Goal: Task Accomplishment & Management: Manage account settings

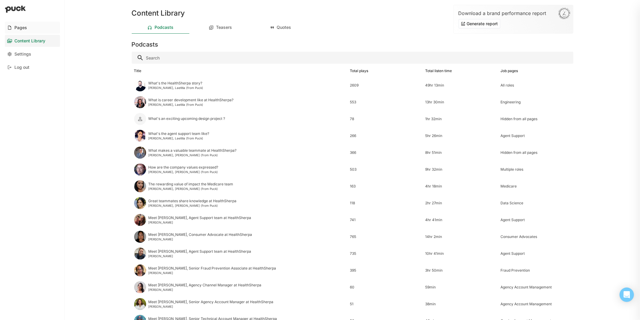
click at [24, 27] on div "Pages" at bounding box center [20, 27] width 13 height 5
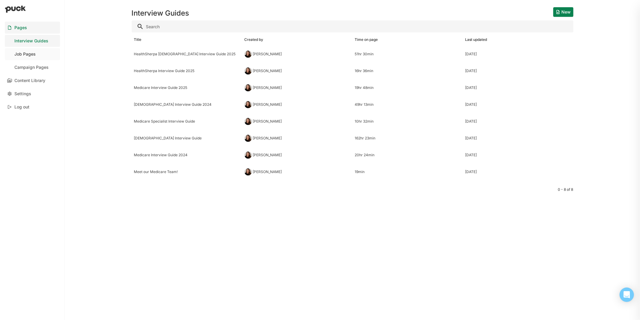
click at [32, 56] on link "Job Pages" at bounding box center [32, 54] width 55 height 12
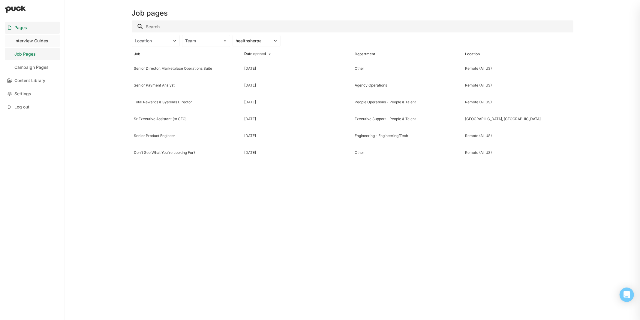
click at [26, 41] on div "Interview Guides" at bounding box center [31, 40] width 34 height 5
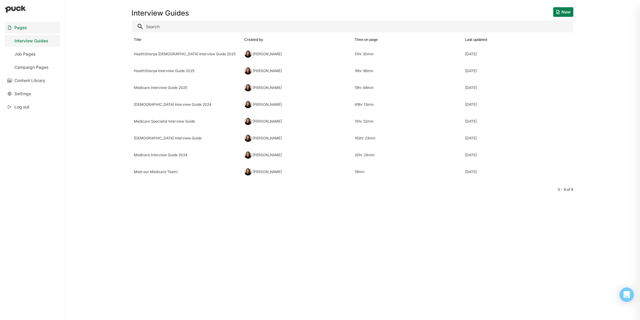
click at [116, 43] on div "Pages Interview Guides Job Pages Campaign Pages Content Library Settings Log ou…" at bounding box center [320, 160] width 640 height 320
click at [31, 54] on div "Job Pages" at bounding box center [24, 54] width 21 height 5
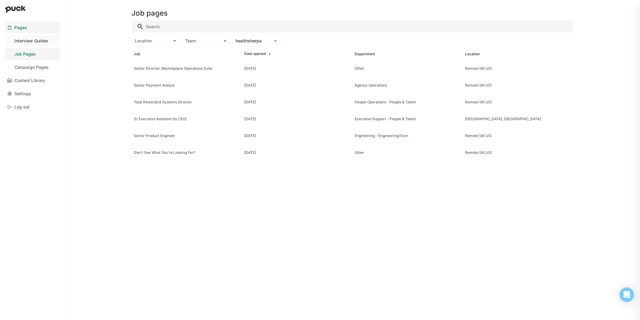
click at [37, 43] on link "Interview Guides" at bounding box center [32, 41] width 55 height 12
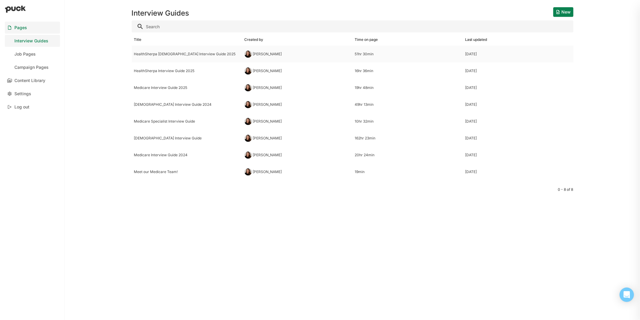
click at [178, 58] on div "HealthSherpa [DEMOGRAPHIC_DATA] Interview Guide 2025" at bounding box center [187, 54] width 110 height 17
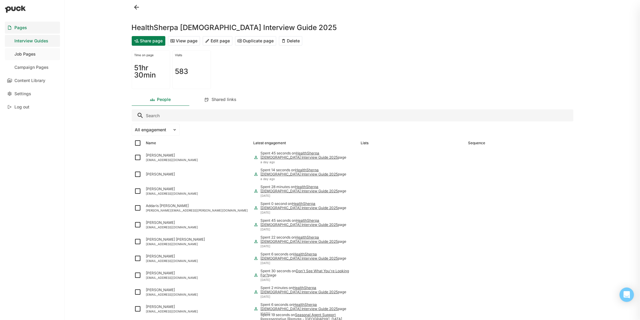
click at [34, 53] on div "Job Pages" at bounding box center [24, 54] width 21 height 5
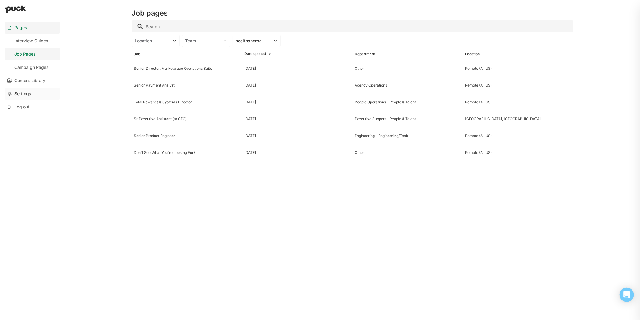
click at [34, 92] on link "Settings" at bounding box center [32, 94] width 55 height 12
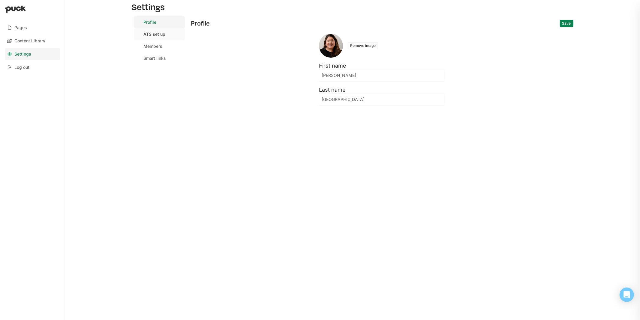
click at [154, 35] on div "ATS set up" at bounding box center [155, 34] width 22 height 5
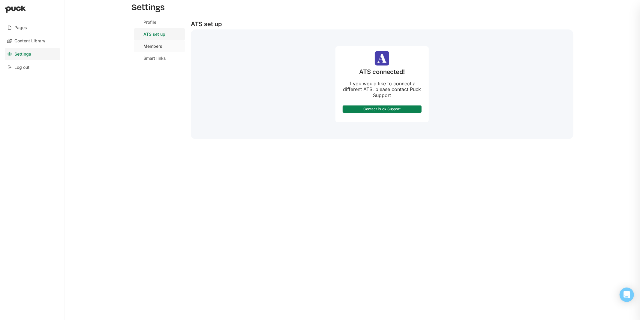
click at [157, 49] on link "Members" at bounding box center [159, 46] width 51 height 12
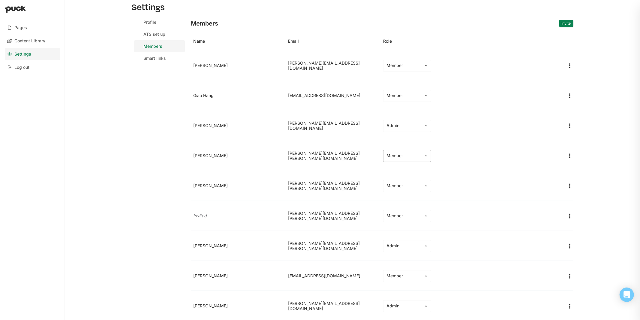
click at [402, 154] on div "Member" at bounding box center [404, 155] width 34 height 5
click at [570, 155] on img "More options" at bounding box center [569, 155] width 7 height 7
click at [562, 170] on div "Remove team member" at bounding box center [546, 169] width 44 height 5
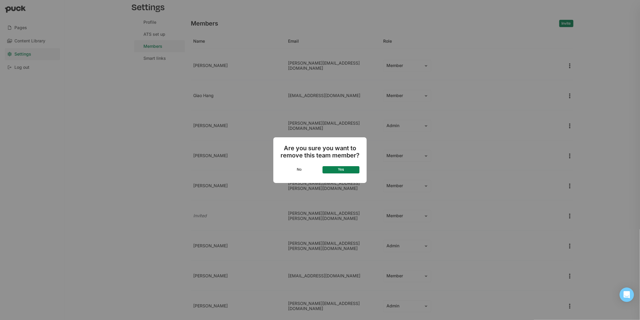
click at [354, 168] on button "Yes" at bounding box center [341, 169] width 37 height 7
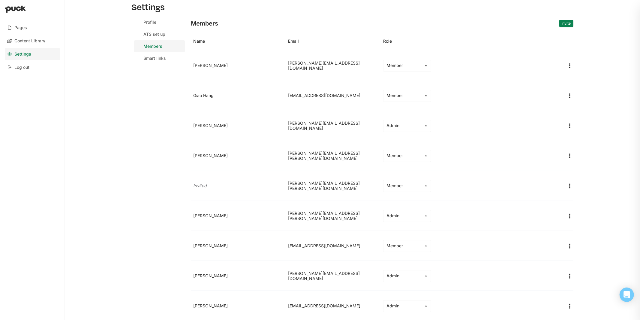
click at [570, 158] on img "More options" at bounding box center [569, 155] width 7 height 7
click at [563, 168] on div "Remove team member" at bounding box center [546, 169] width 44 height 5
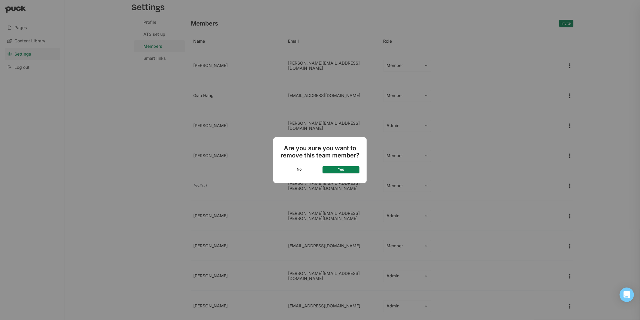
click at [348, 169] on button "Yes" at bounding box center [341, 169] width 37 height 7
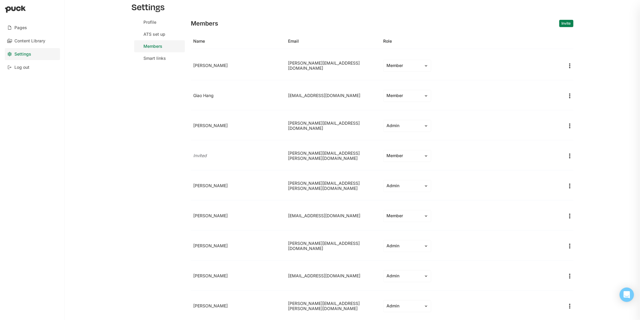
click at [568, 217] on img "More options" at bounding box center [569, 215] width 7 height 7
click at [559, 227] on div "Remove team member" at bounding box center [542, 230] width 56 height 12
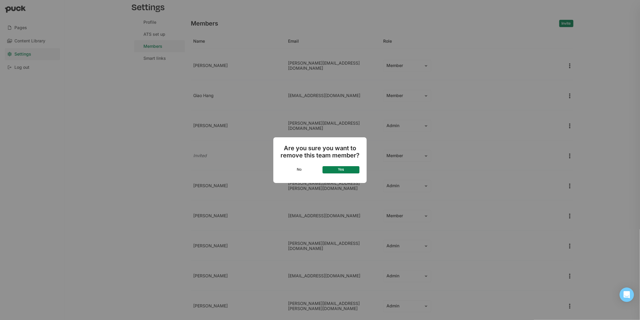
click at [343, 166] on button "Yes" at bounding box center [341, 169] width 37 height 7
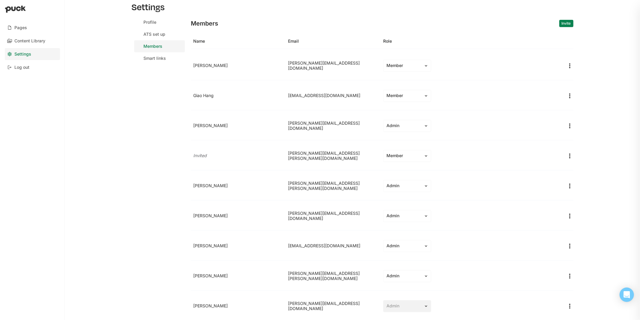
click at [571, 215] on img "More options" at bounding box center [569, 215] width 7 height 7
click at [559, 226] on div "Remove team member" at bounding box center [542, 230] width 56 height 12
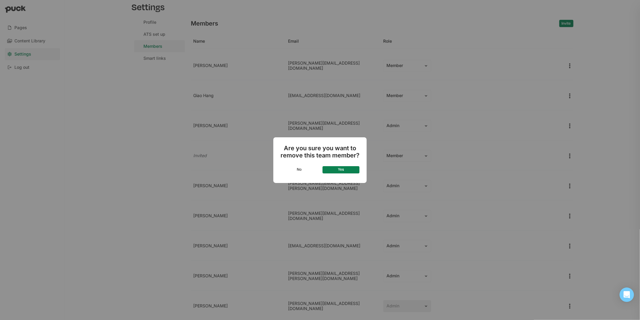
click at [332, 167] on button "Yes" at bounding box center [341, 169] width 37 height 7
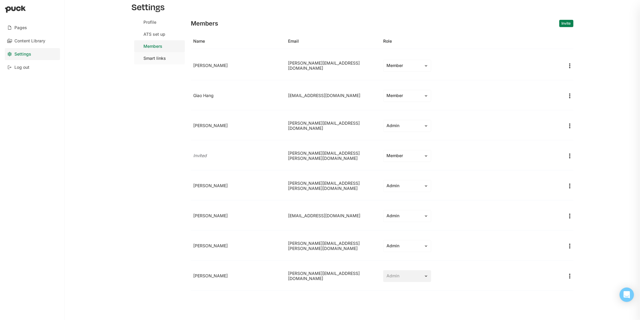
click at [156, 55] on link "Smart links" at bounding box center [159, 58] width 51 height 12
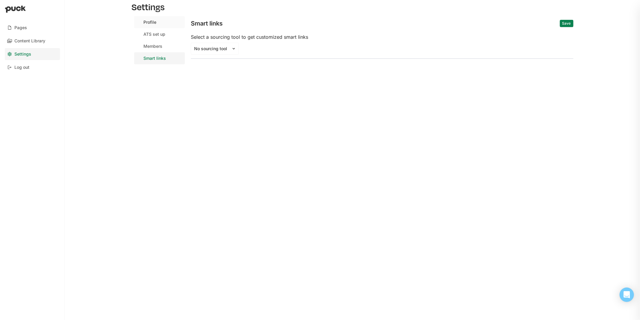
click at [152, 22] on div "Profile" at bounding box center [150, 22] width 13 height 5
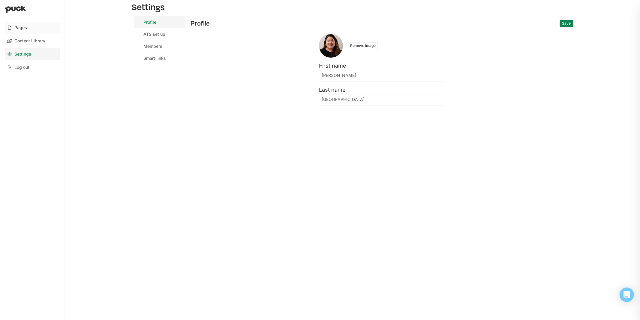
click at [26, 26] on div "Pages" at bounding box center [20, 27] width 13 height 5
